Goal: Task Accomplishment & Management: Use online tool/utility

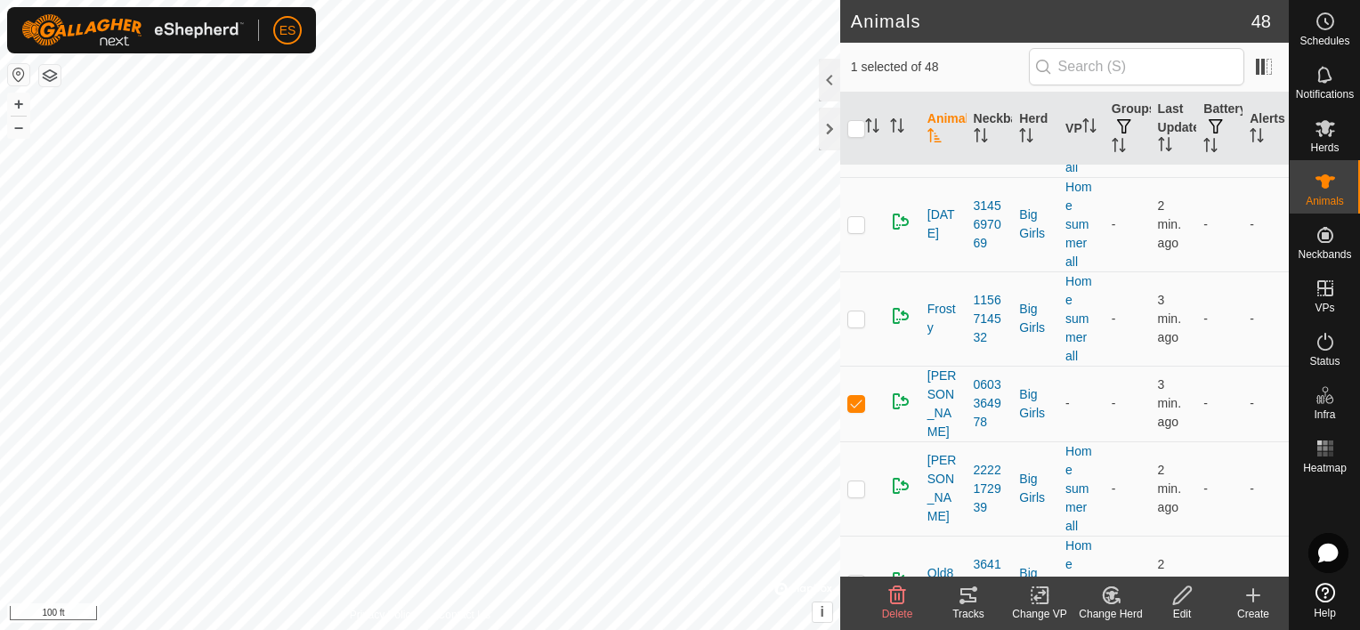
scroll to position [3204, 0]
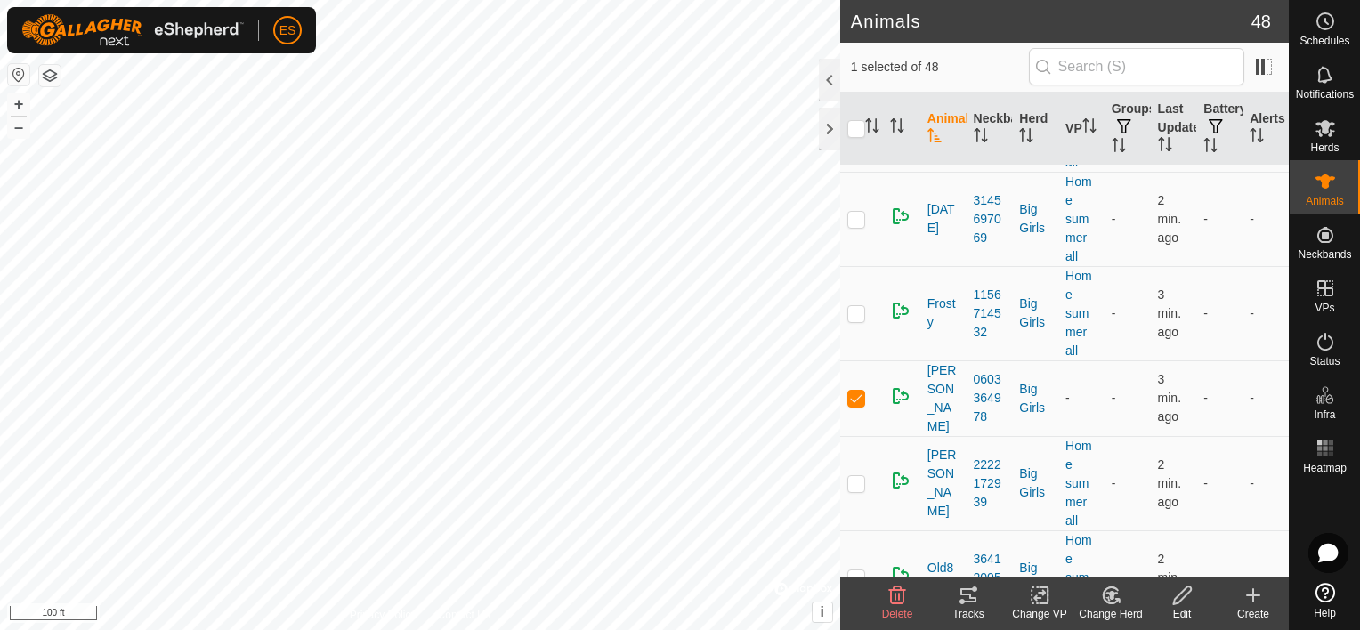
click at [1043, 603] on icon at bounding box center [1044, 595] width 8 height 16
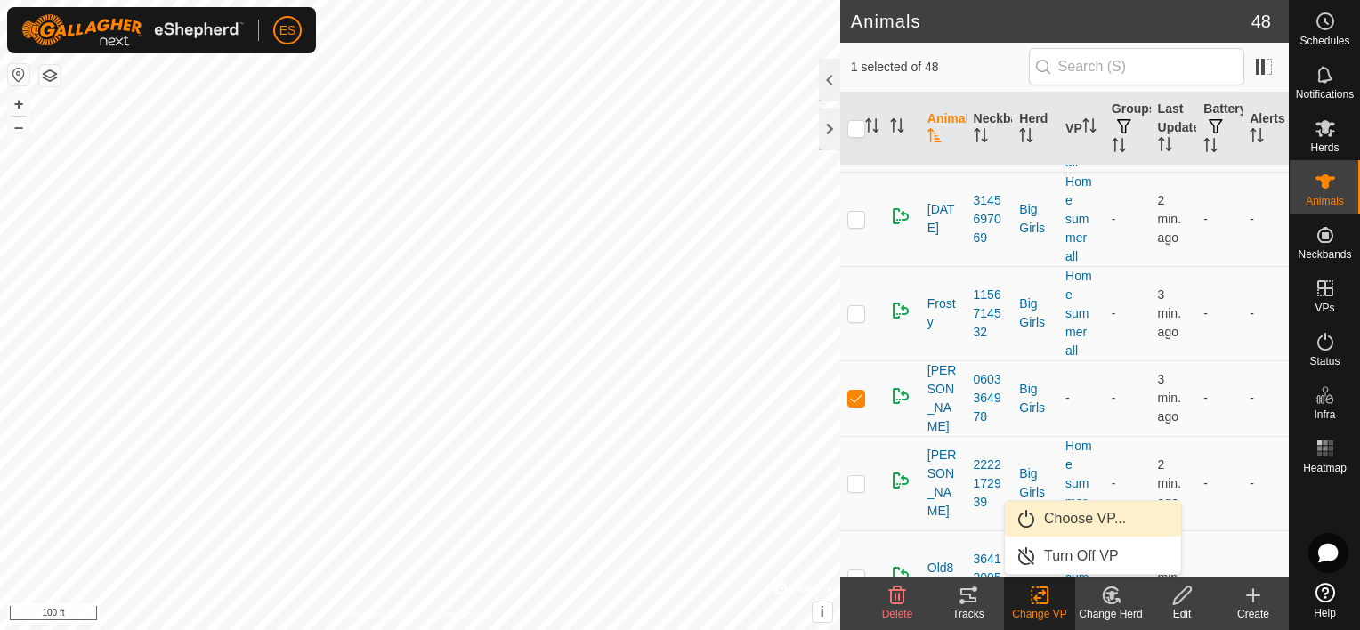
click at [1069, 523] on link "Choose VP..." at bounding box center [1093, 519] width 176 height 36
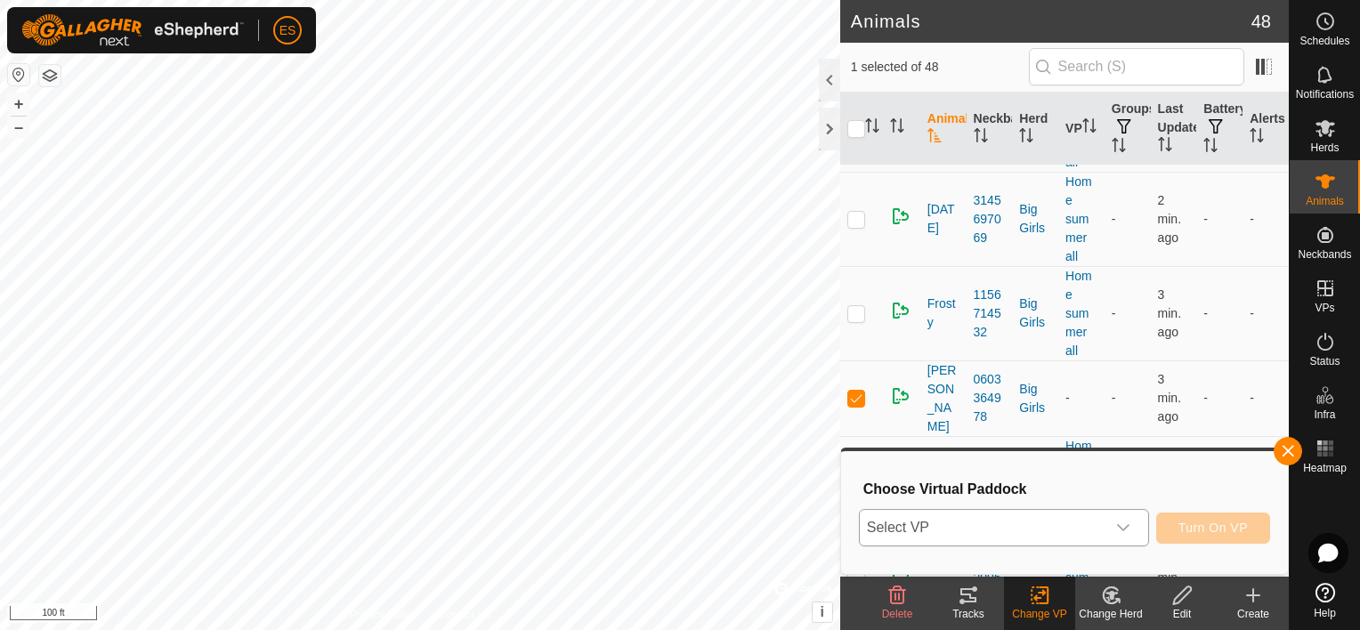
click at [1125, 524] on icon "dropdown trigger" at bounding box center [1123, 528] width 14 height 14
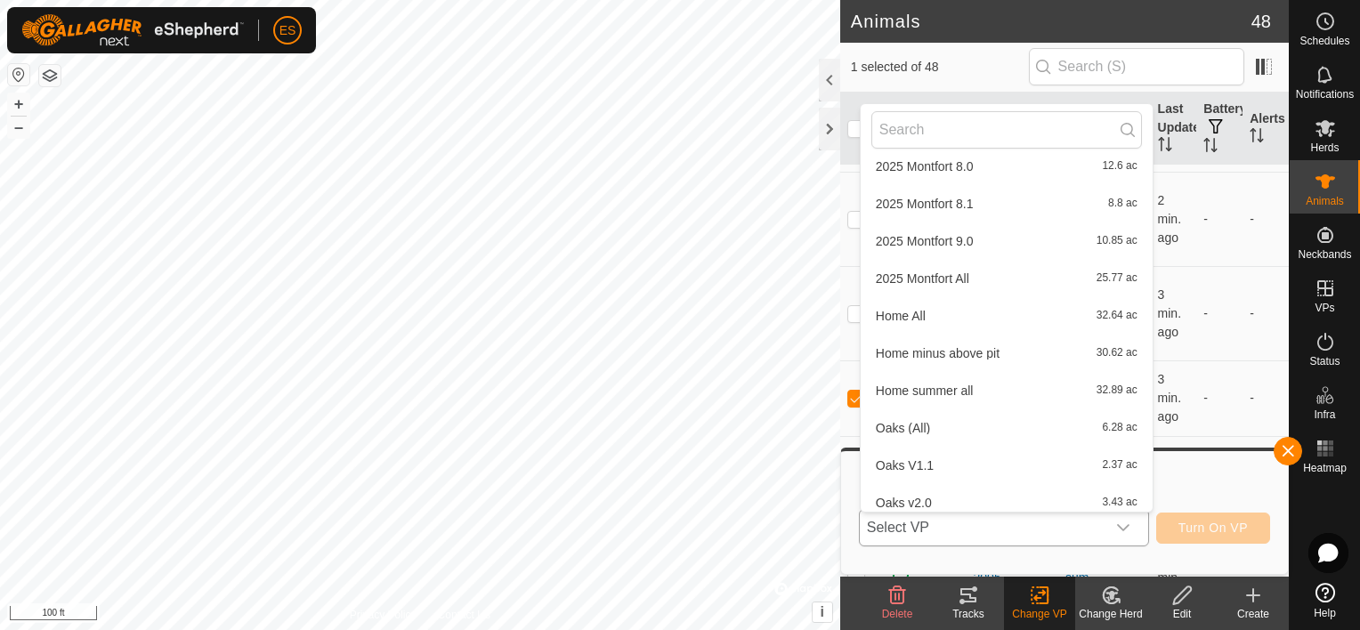
scroll to position [465, 0]
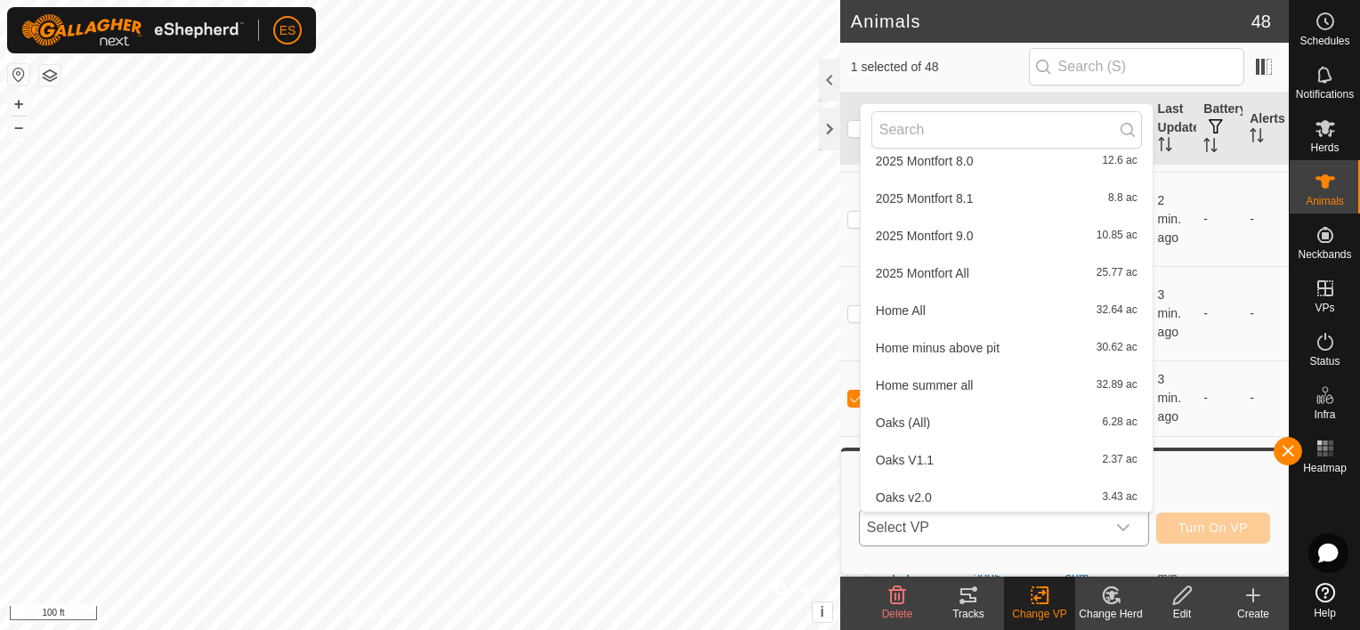
click at [965, 386] on li "Home summer all 32.89 ac" at bounding box center [1007, 386] width 292 height 36
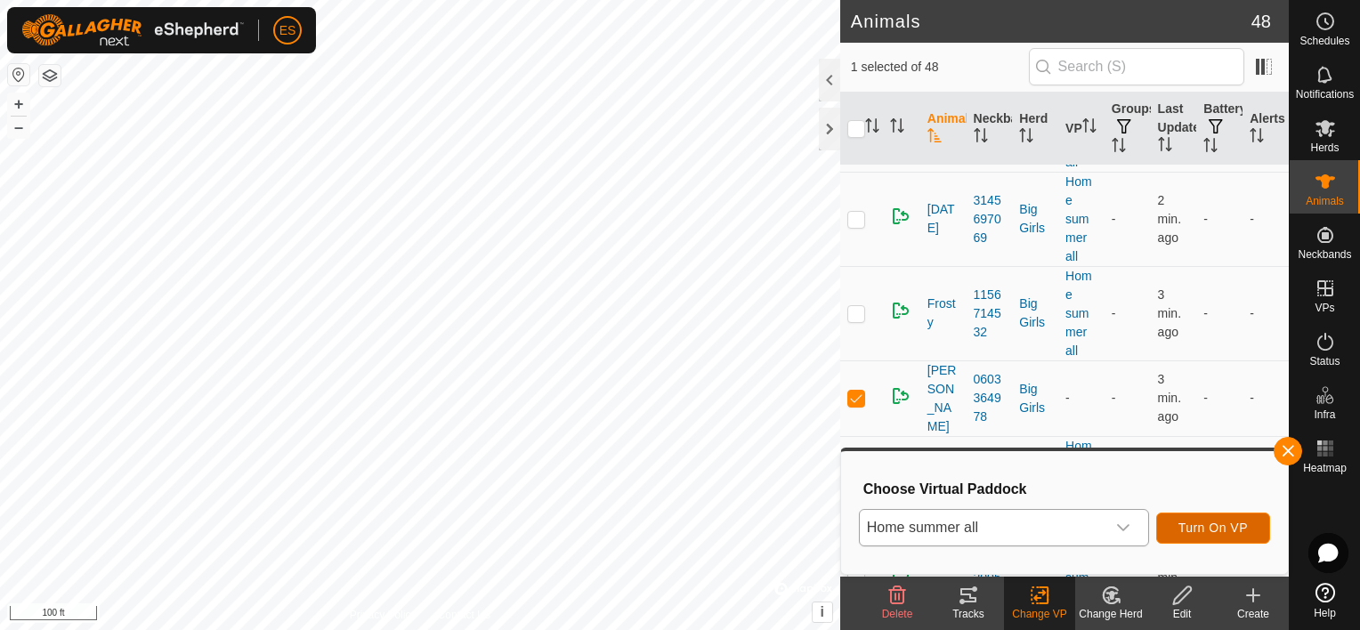
click at [1219, 525] on span "Turn On VP" at bounding box center [1212, 528] width 69 height 14
